Goal: Task Accomplishment & Management: Manage account settings

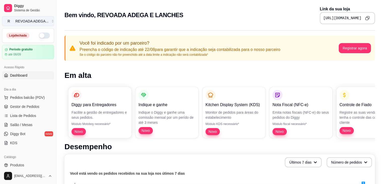
click at [25, 19] on div "REVOADA ADEGA ..." at bounding box center [31, 21] width 33 height 5
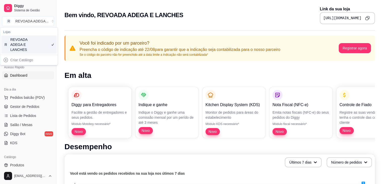
click at [28, 41] on div "REVOADA ADEGA E LANCHES" at bounding box center [21, 44] width 23 height 15
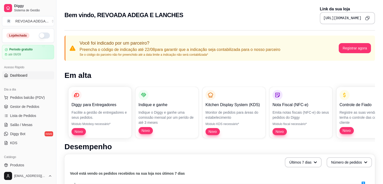
scroll to position [122, 0]
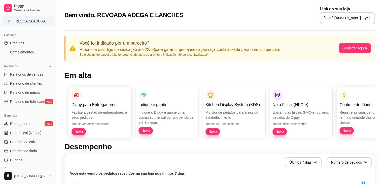
click at [41, 21] on div "REVOADA ADEGA ..." at bounding box center [31, 21] width 33 height 5
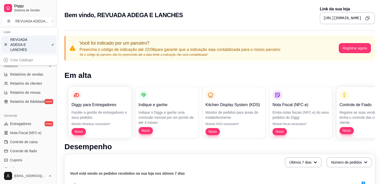
click at [55, 144] on button "Toggle Sidebar" at bounding box center [56, 92] width 4 height 184
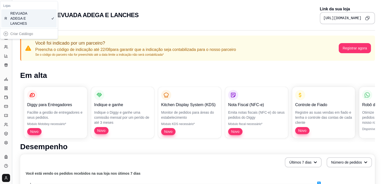
scroll to position [73, 0]
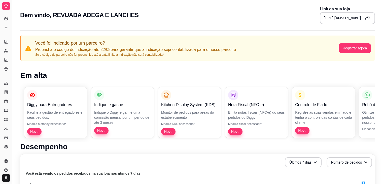
click at [10, 120] on button "Toggle Sidebar" at bounding box center [12, 92] width 4 height 184
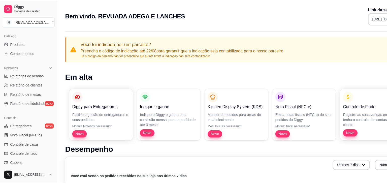
scroll to position [178, 0]
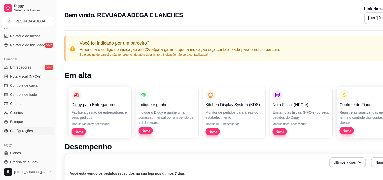
click at [21, 127] on link "Configurações" at bounding box center [28, 131] width 52 height 8
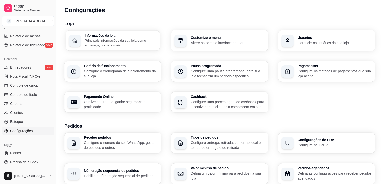
click at [107, 39] on p "Principais informações da sua loja como endereço, nome e mais" at bounding box center [121, 43] width 72 height 10
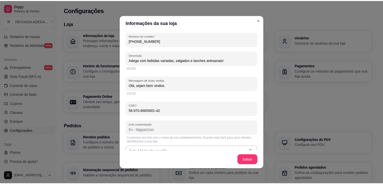
scroll to position [211, 0]
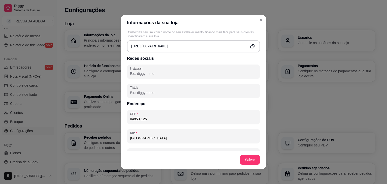
click at [151, 71] on input "Instagram" at bounding box center [193, 73] width 127 height 5
type input "Adega com bebidas variadas, salgados e lanches artesanais!"
type input "@"
type input "Adega com bebidas variadas, salgados e lanches artesanais!"
type input "@A"
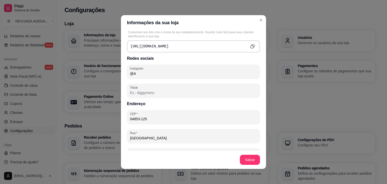
type input "Adega com bebidas variadas, salgados e lanches artesanais!"
type input "@AD"
type input "Adega com bebidas variadas, salgados e lanches artesanais!"
type input "@ADE"
type input "Adega com bebidas variadas, salgados e lanches artesanais!"
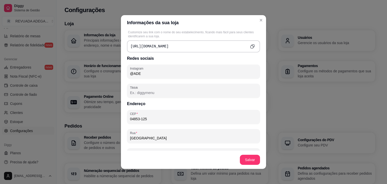
type input "@ADEG"
type input "Adega com bebidas variadas, salgados e lanches artesanais!"
type input "@ADEGA"
type input "Adega com bebidas variadas, salgados e lanches artesanais!"
type input "@ADEGAD"
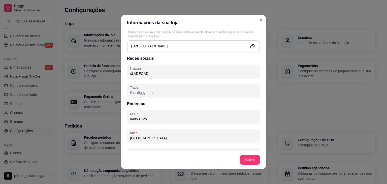
type input "Adega com bebidas variadas, salgados e lanches artesanais!"
type input "@ADEGADO"
type input "Adega com bebidas variadas, salgados e lanches artesanais!"
type input "@ADEGADOR"
type input "Adega com bebidas variadas, salgados e lanches artesanais!"
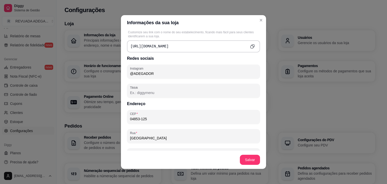
type input "@ADEGADORE"
type input "Adega com bebidas variadas, salgados e lanches artesanais!"
type input "@ADEGADOREV"
type input "Adega com bebidas variadas, salgados e lanches artesanais!"
type input "@ADEGADOREVU"
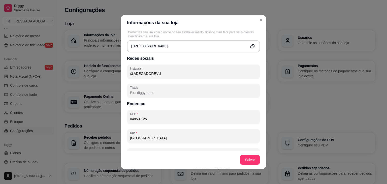
type input "Adega com bebidas variadas, salgados e lanches artesanais!"
type input "@ADEGADOREV"
type input "Adega com bebidas variadas, salgados e lanches artesanais!"
type input "@ADEGADORE"
type input "Adega com bebidas variadas, salgados e lanches artesanais!"
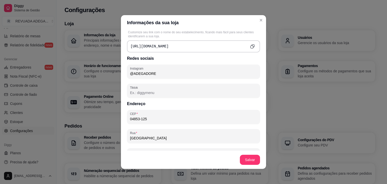
type input "@ADEGADOR"
type input "Adega com bebidas variadas, salgados e lanches artesanais!"
type input "@ADEGADO"
type input "Adega com bebidas variadas, salgados e lanches artesanais!"
type input "@ADEGAD"
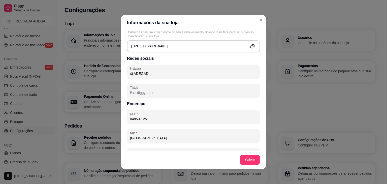
type input "Adega com bebidas variadas, salgados e lanches artesanais!"
type input "@ADEGA"
type input "Adega com bebidas variadas, salgados e lanches artesanais!"
type input "@ADEG"
type input "Adega com bebidas variadas, salgados e lanches artesanais!"
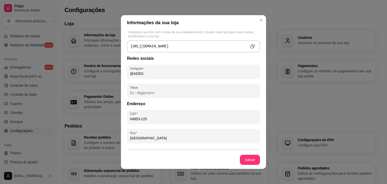
type input "@ADE"
type input "Adega com bebidas variadas, salgados e lanches artesanais!"
type input "@AD"
type input "Adega com bebidas variadas, salgados e lanches artesanais!"
type input "@A"
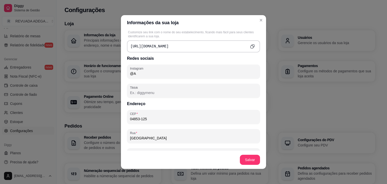
type input "Adega com bebidas variadas, salgados e lanches artesanais!"
type input "@"
type input "Adega com bebidas variadas, salgados e lanches artesanais!"
type input "@a"
type input "Adega com bebidas variadas, salgados e lanches artesanais!"
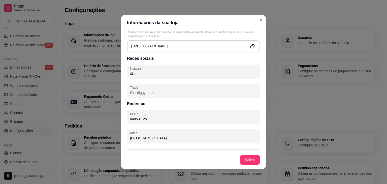
type input "@ad"
type input "Adega com bebidas variadas, salgados e lanches artesanais!"
type input "@ade"
type input "Adega com bebidas variadas, salgados e lanches artesanais!"
type input "@adeg"
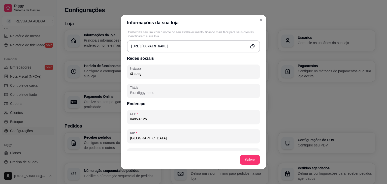
type input "Adega com bebidas variadas, salgados e lanches artesanais!"
type input "@adega"
type input "Adega com bebidas variadas, salgados e lanches artesanais!"
type input "@adegad"
type input "Adega com bebidas variadas, salgados e lanches artesanais!"
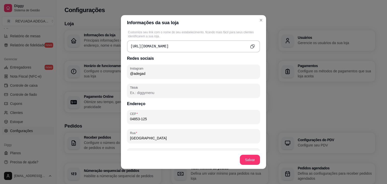
type input "@adegado"
type input "Adega com bebidas variadas, salgados e lanches artesanais!"
type input "@adegador"
type input "Adega com bebidas variadas, salgados e lanches artesanais!"
type input "@adegadore"
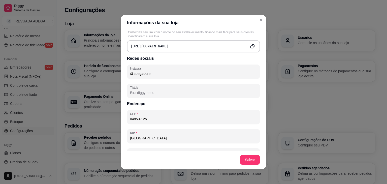
type input "Adega com bebidas variadas, salgados e lanches artesanais!"
type input "@adegadorev"
type input "Adega com bebidas variadas, salgados e lanches artesanais!"
type input "@adegadorevu"
type input "Adega com bebidas variadas, salgados e lanches artesanais!"
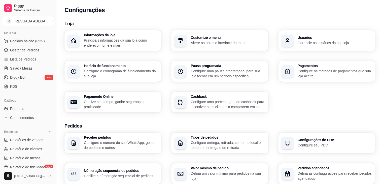
scroll to position [0, 0]
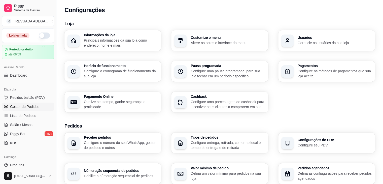
click at [20, 108] on span "Gestor de Pedidos" at bounding box center [24, 106] width 29 height 5
